Goal: Task Accomplishment & Management: Use online tool/utility

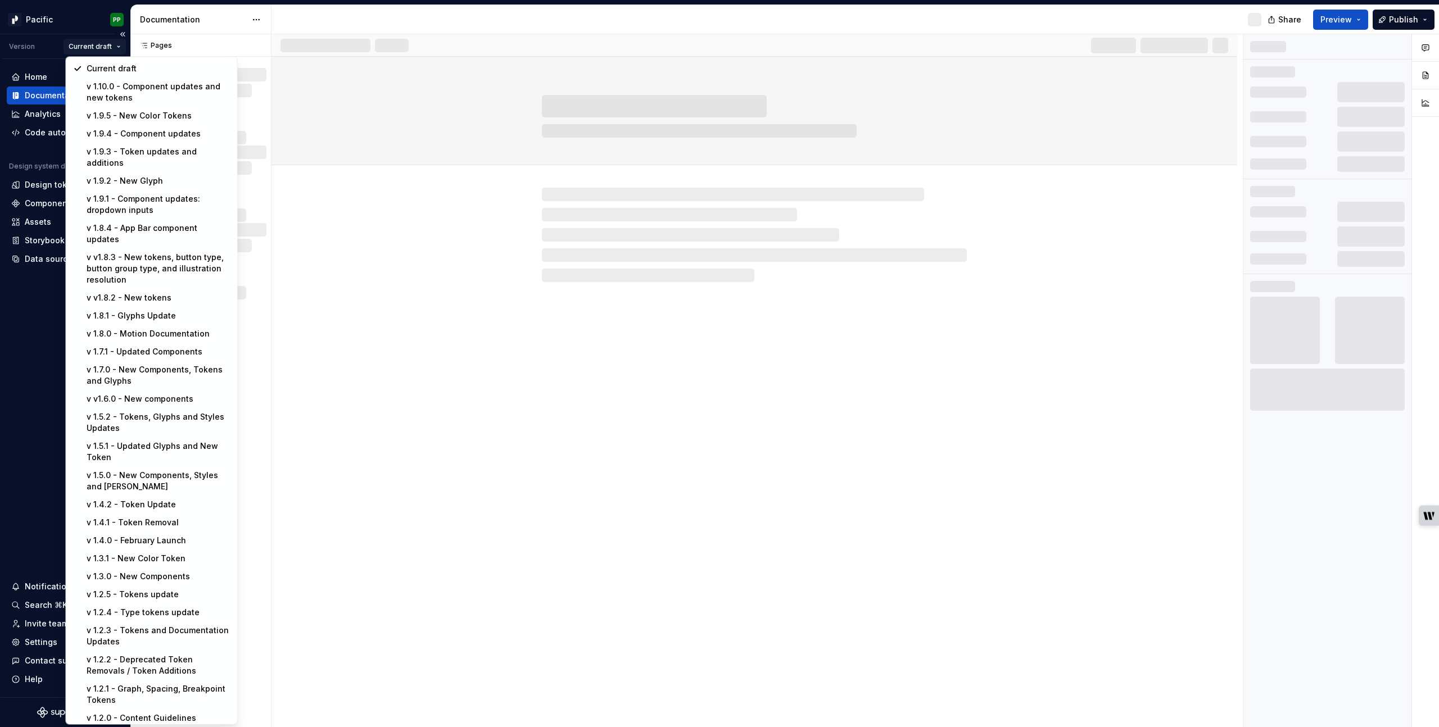
click at [86, 48] on html "Pacific PP Version Current draft Home Documentation Analytics Code automation D…" at bounding box center [719, 363] width 1439 height 727
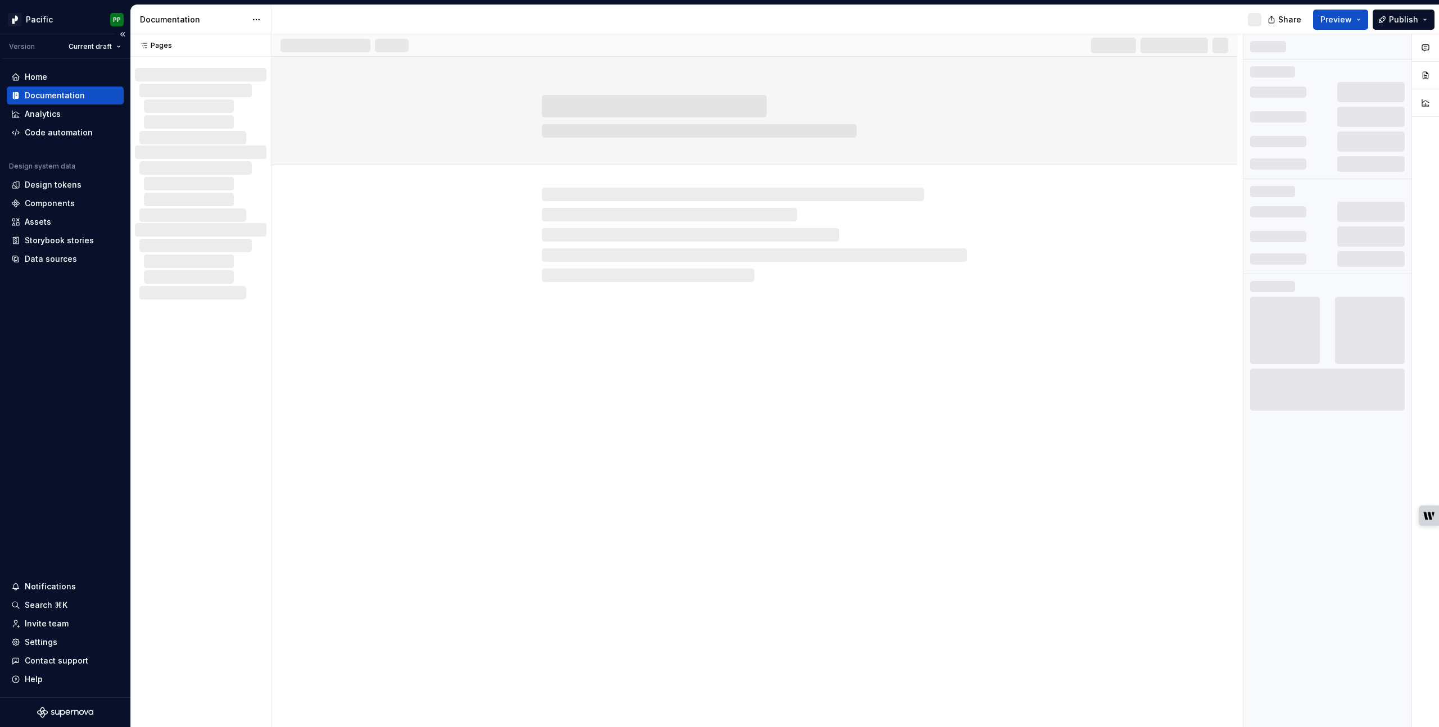
click at [83, 38] on html "Pacific PP Version Current draft Home Documentation Analytics Code automation D…" at bounding box center [719, 363] width 1439 height 727
click at [43, 20] on html "Pacific PP Version Current draft Home Documentation Analytics Code automation D…" at bounding box center [719, 363] width 1439 height 727
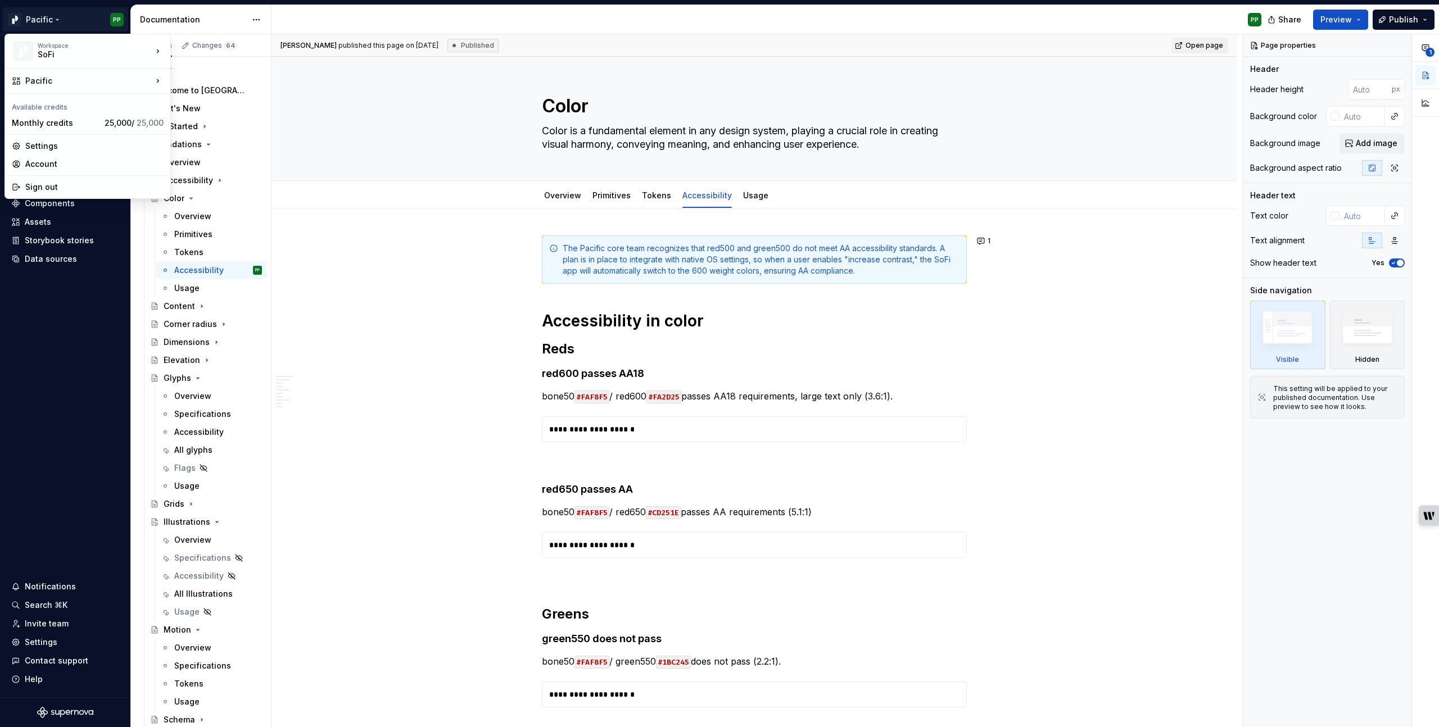
type textarea "*"
click at [131, 80] on div "Pacific" at bounding box center [88, 80] width 127 height 11
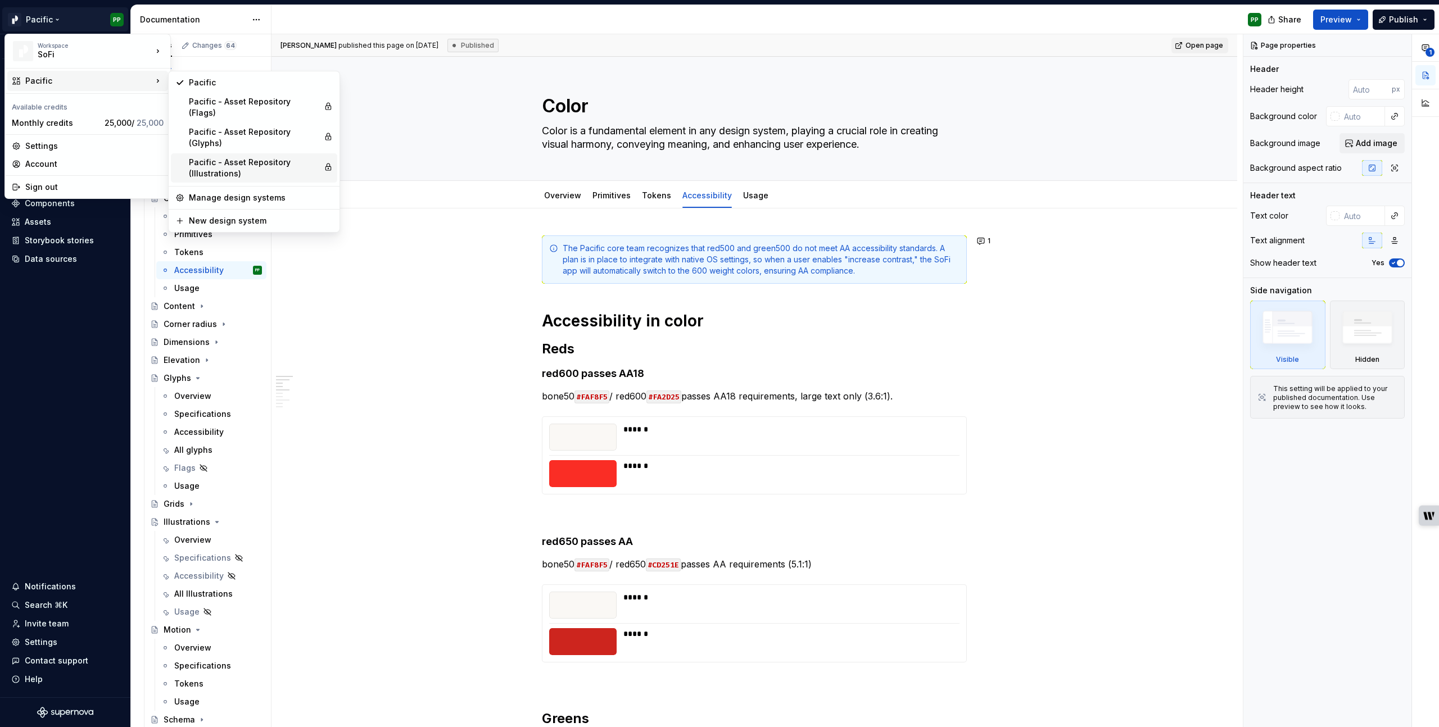
click at [227, 157] on div "Pacific - Asset Repository (Illustrations)" at bounding box center [254, 168] width 130 height 22
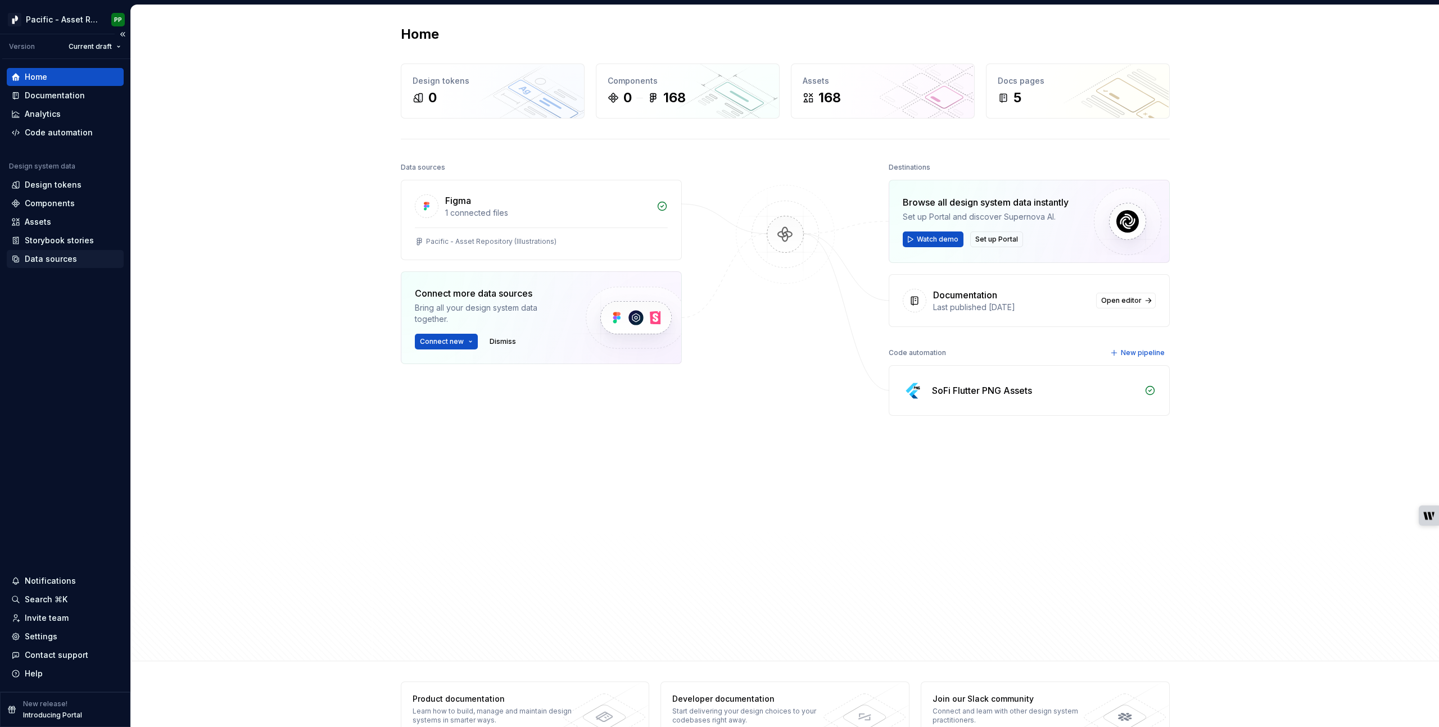
click at [72, 259] on div "Data sources" at bounding box center [51, 258] width 52 height 11
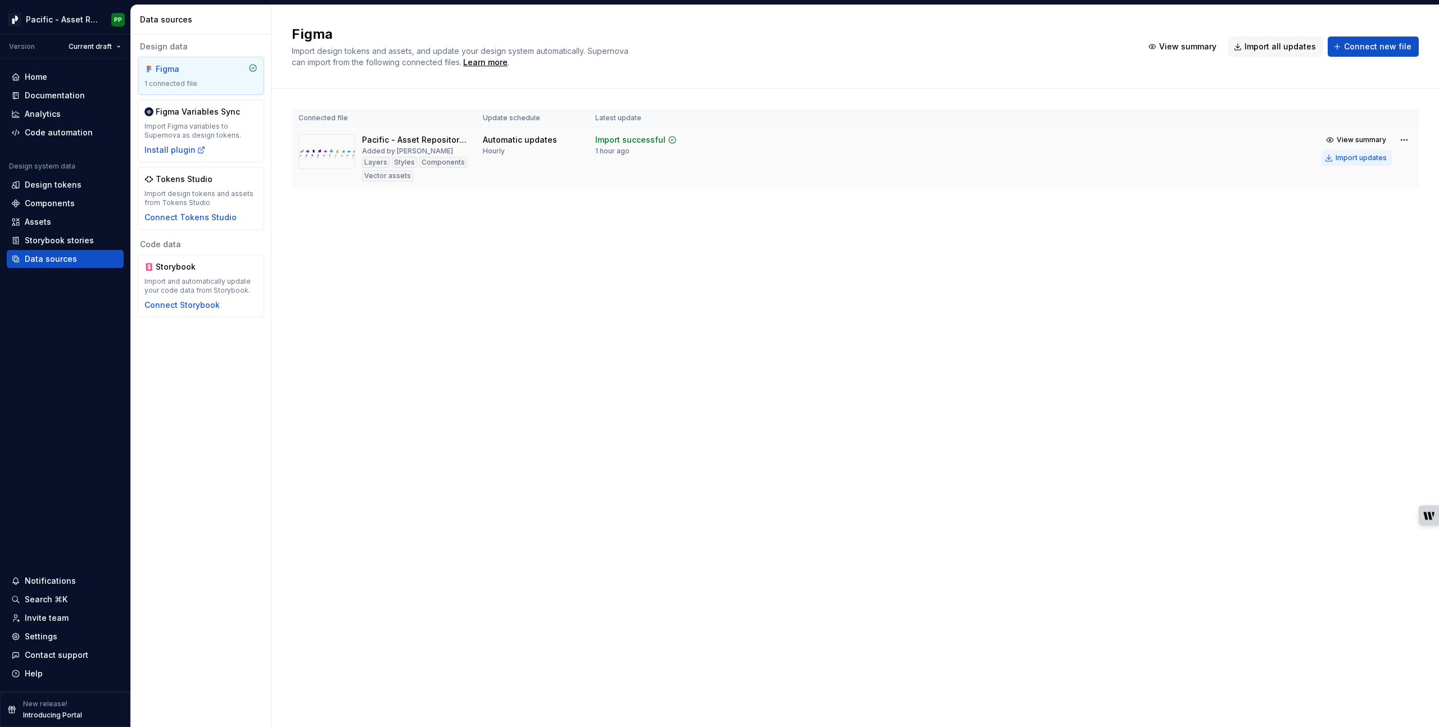
click at [1360, 157] on div "Import updates" at bounding box center [1361, 157] width 51 height 9
click at [70, 219] on div "Assets" at bounding box center [65, 221] width 108 height 11
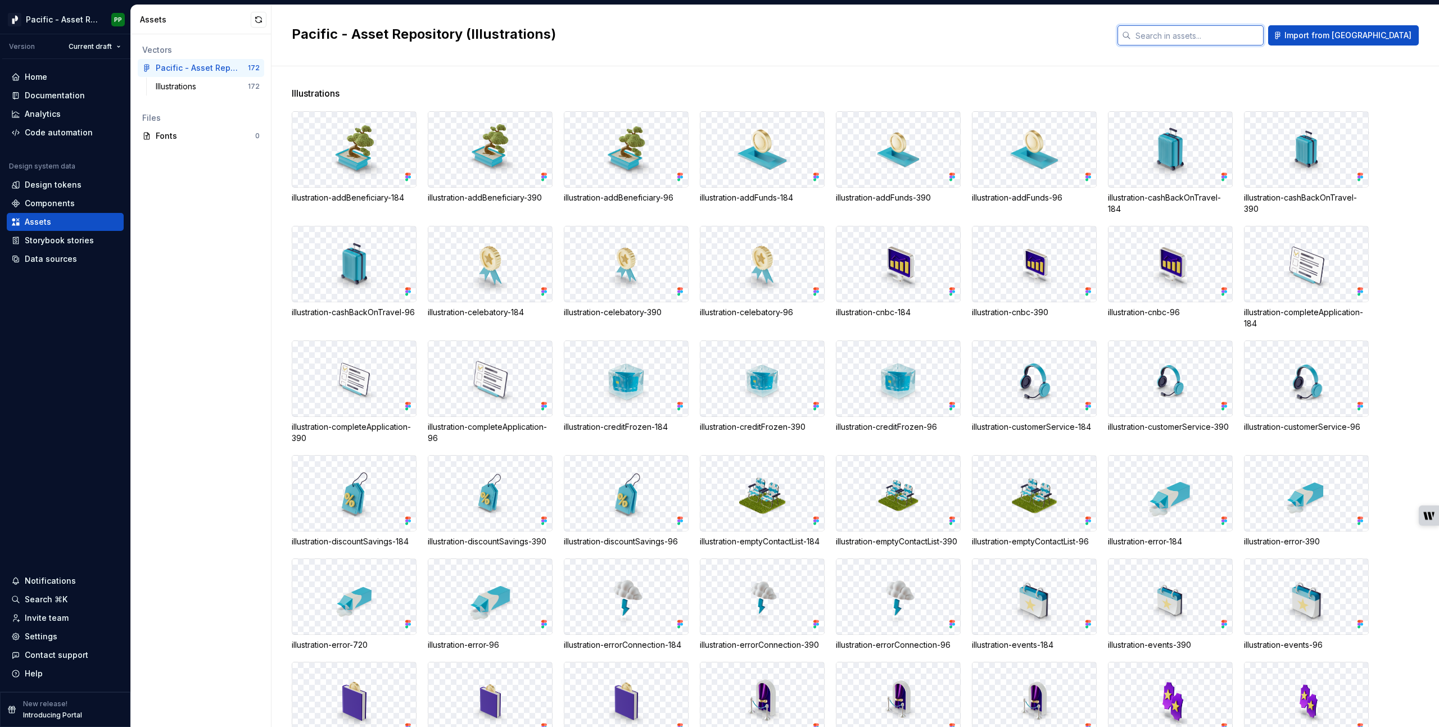
click at [1244, 38] on input "text" at bounding box center [1197, 35] width 133 height 20
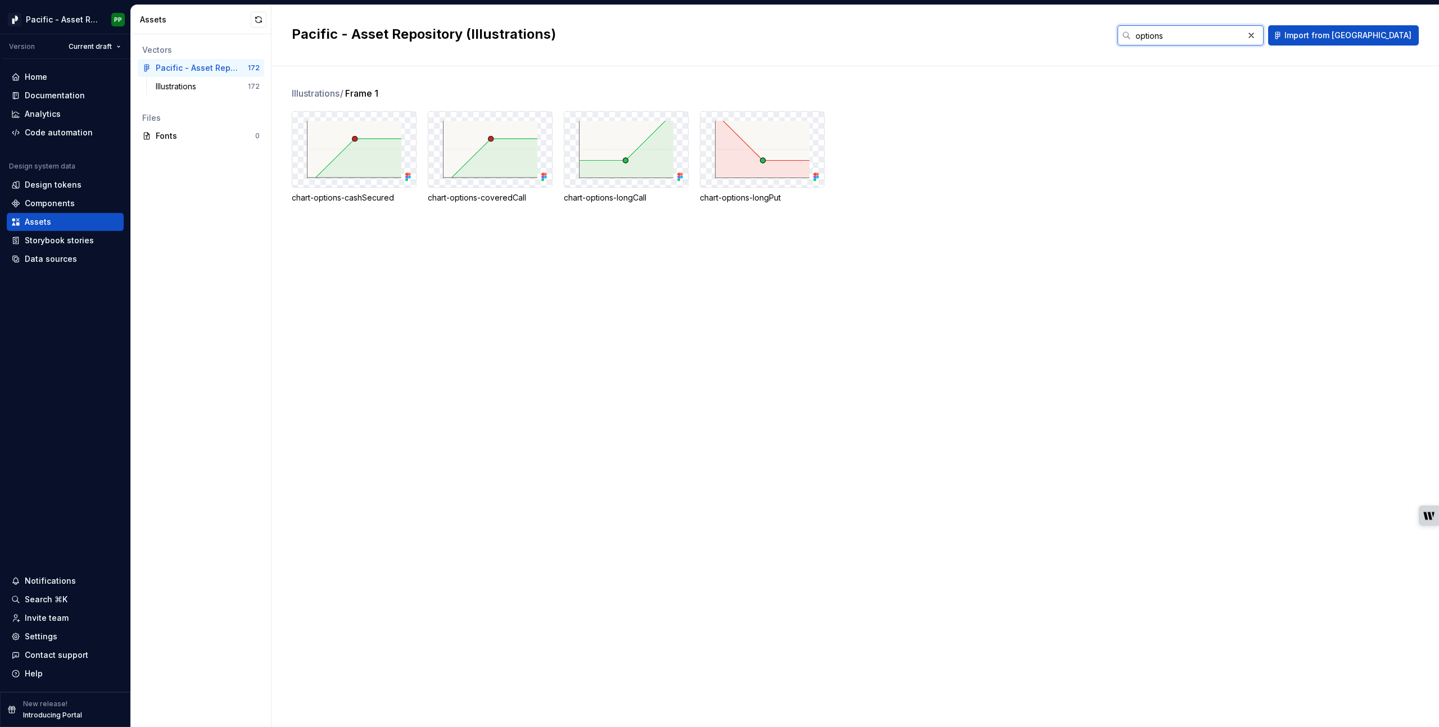
type input "options"
click at [193, 300] on div "Vectors Pacific - Asset Repository (Illustrations) 172 Illustrations 172 Files …" at bounding box center [201, 380] width 140 height 693
click at [66, 638] on div "Settings" at bounding box center [65, 636] width 108 height 11
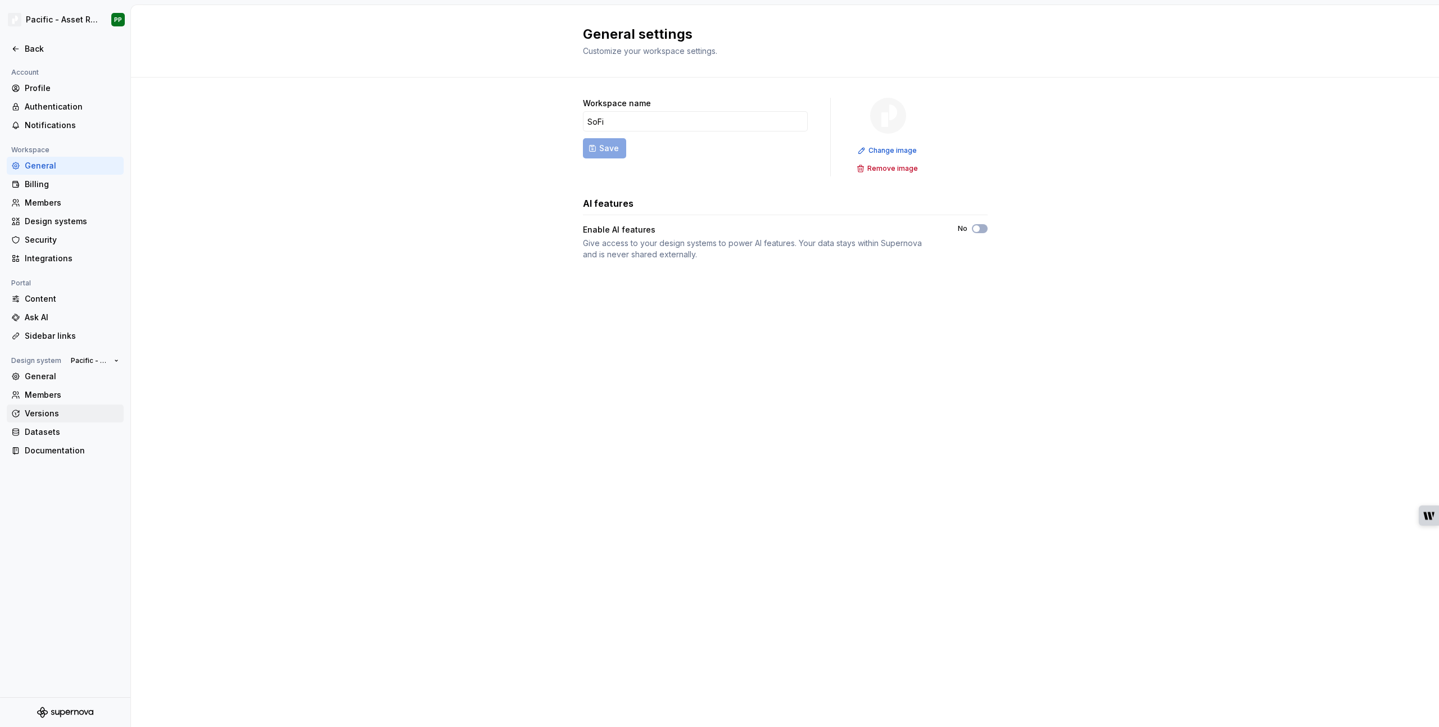
click at [42, 413] on div "Versions" at bounding box center [72, 413] width 94 height 11
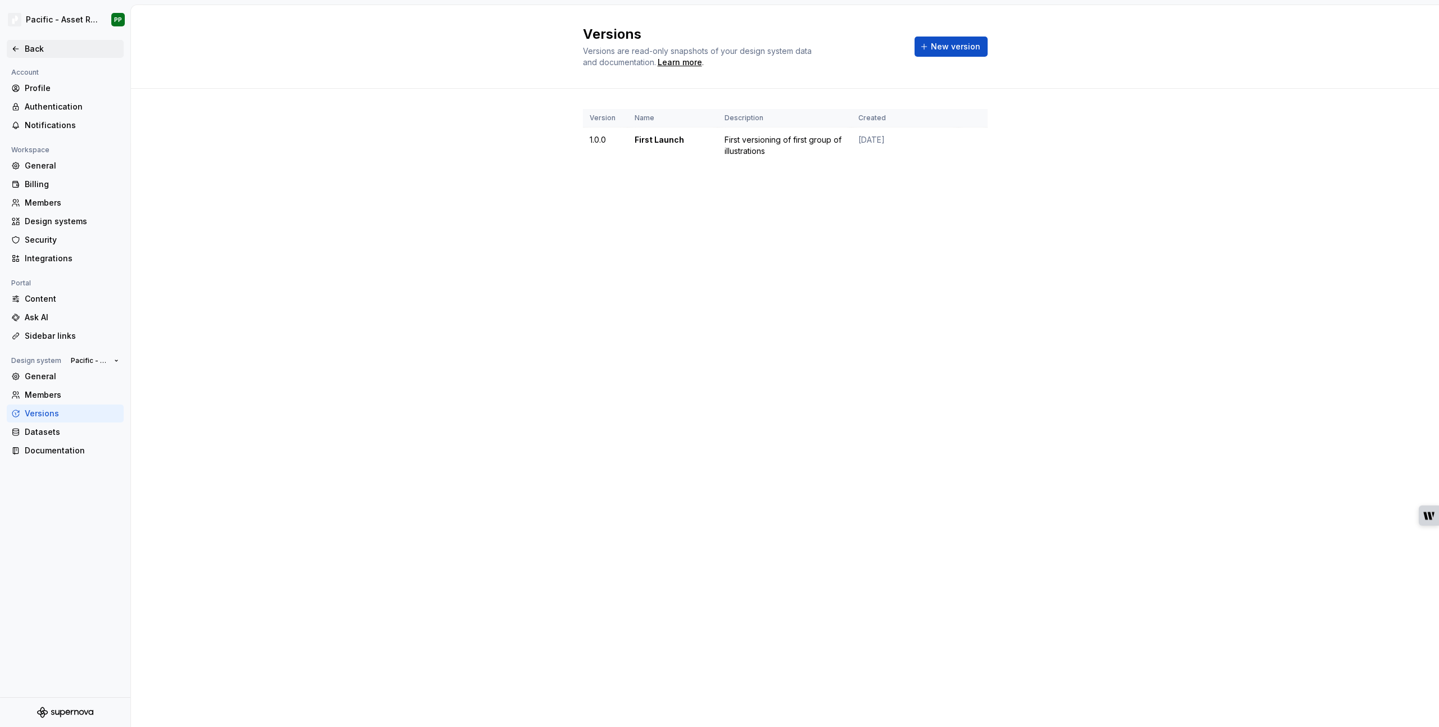
click at [34, 54] on div "Back" at bounding box center [72, 48] width 94 height 11
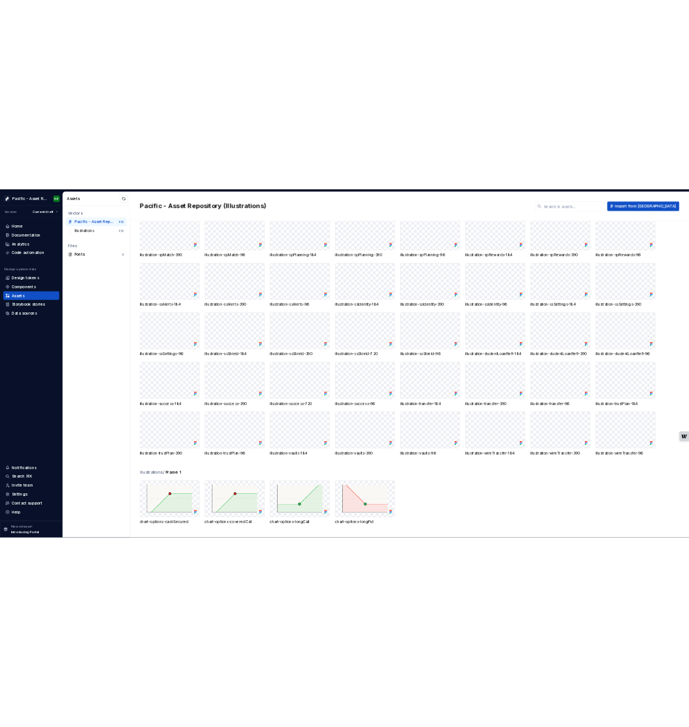
scroll to position [1828, 0]
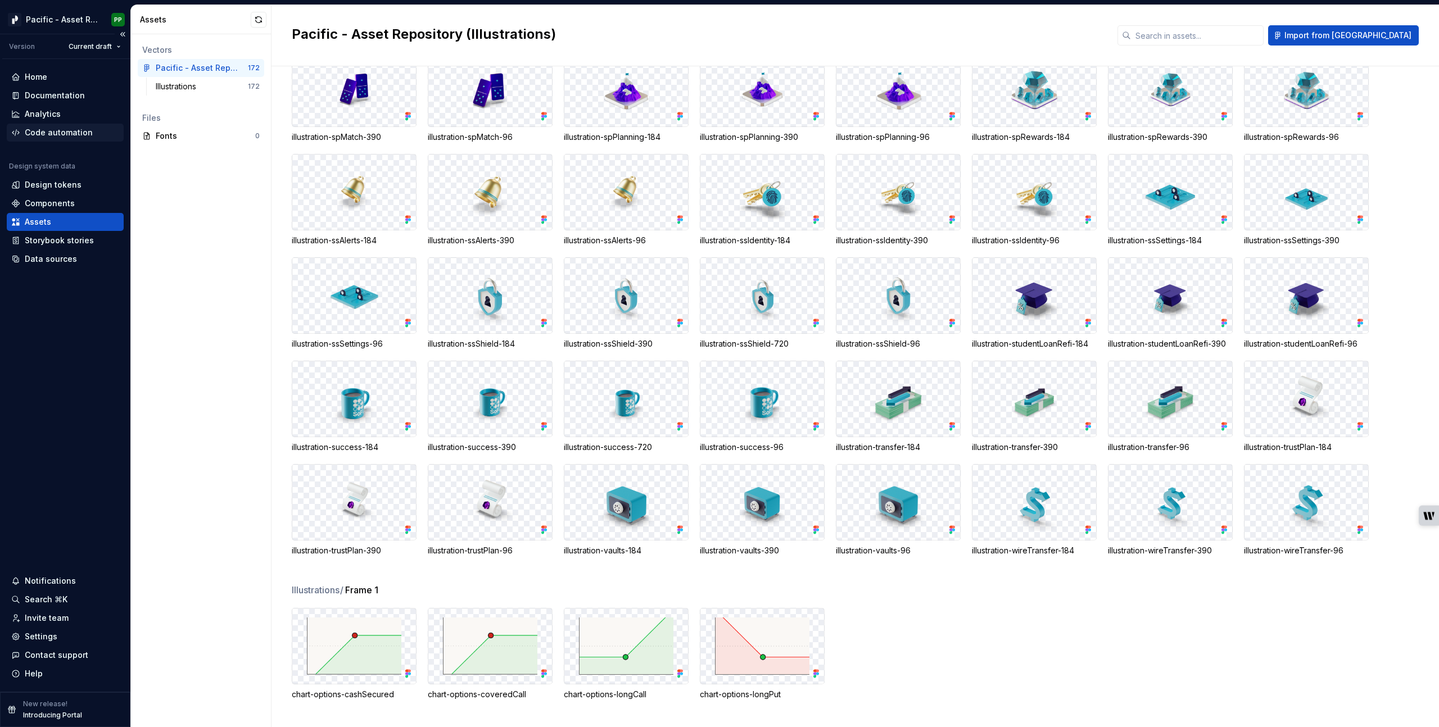
click at [51, 126] on div "Code automation" at bounding box center [65, 133] width 117 height 18
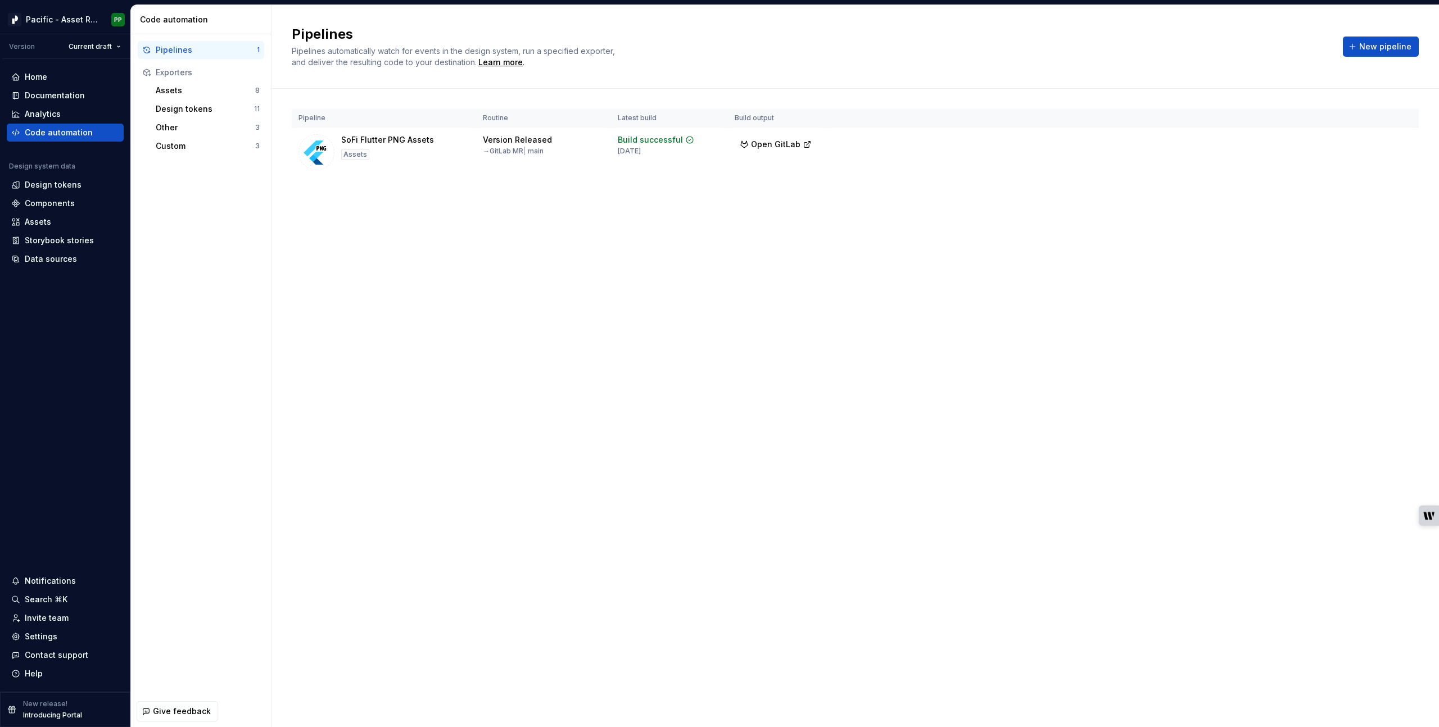
click at [1212, 452] on div "Pipelines Pipelines automatically watch for events in the design system, run a …" at bounding box center [854, 366] width 1167 height 722
click at [1369, 143] on span "Run" at bounding box center [1372, 142] width 15 height 11
